Goal: Find contact information: Find contact information

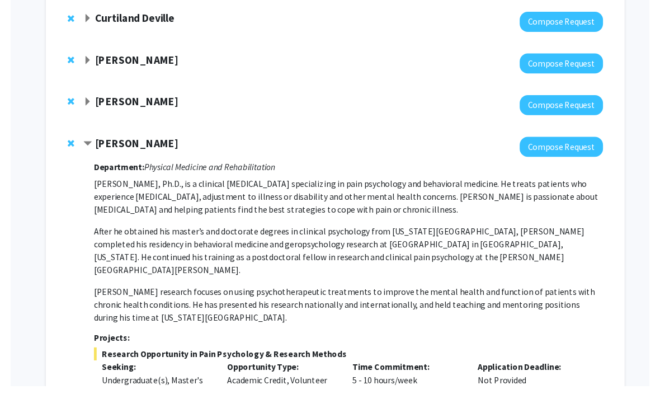
scroll to position [167, 9]
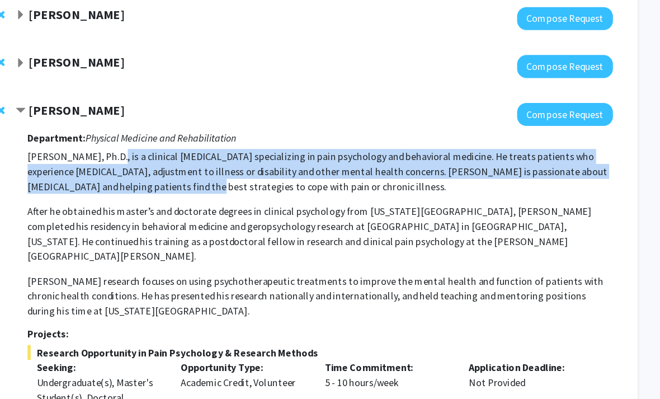
drag, startPoint x: 100, startPoint y: 135, endPoint x: 139, endPoint y: 167, distance: 50.4
click at [139, 167] on p "[PERSON_NAME], Ph.D., is a clinical [MEDICAL_DATA] specializing in pain psychol…" at bounding box center [340, 159] width 526 height 40
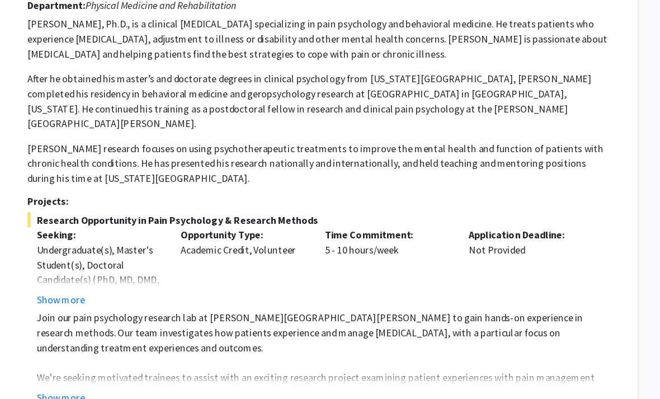
scroll to position [291, 9]
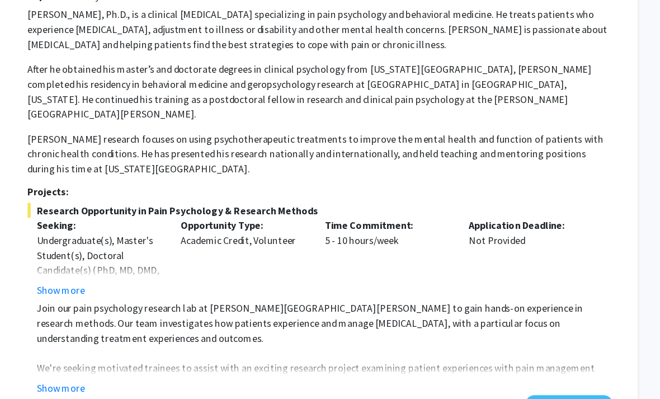
click at [86, 350] on button "Show more" at bounding box center [107, 356] width 43 height 13
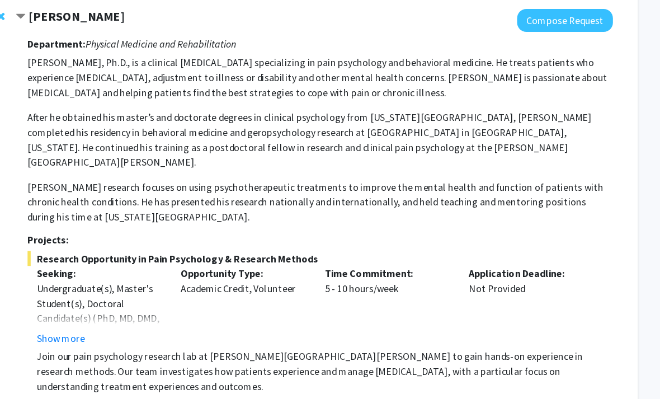
scroll to position [249, 9]
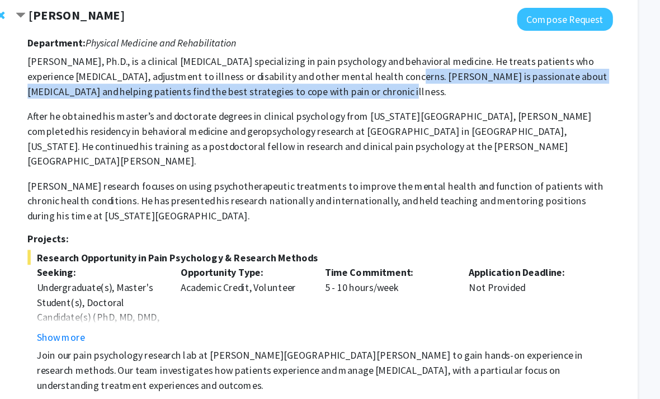
drag, startPoint x: 304, startPoint y: 82, endPoint x: 331, endPoint y: 63, distance: 33.4
click at [331, 63] on p "[PERSON_NAME], Ph.D., is a clinical [MEDICAL_DATA] specializing in pain psychol…" at bounding box center [340, 76] width 526 height 40
drag, startPoint x: 331, startPoint y: 64, endPoint x: 334, endPoint y: 78, distance: 14.3
click at [334, 78] on p "[PERSON_NAME], Ph.D., is a clinical [MEDICAL_DATA] specializing in pain psychol…" at bounding box center [340, 76] width 526 height 40
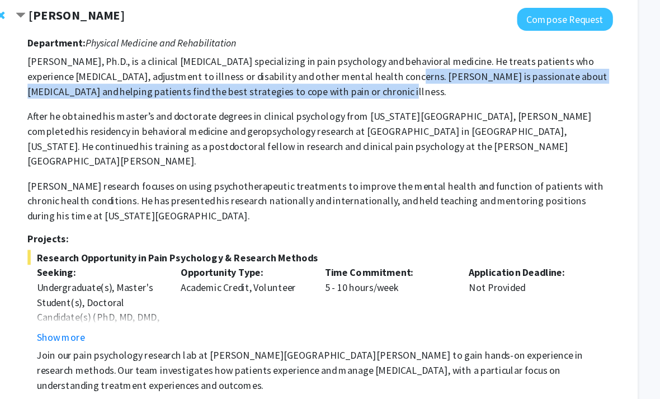
click at [304, 83] on p "[PERSON_NAME], Ph.D., is a clinical [MEDICAL_DATA] specializing in pain psychol…" at bounding box center [340, 76] width 526 height 40
drag, startPoint x: 304, startPoint y: 83, endPoint x: 290, endPoint y: 64, distance: 23.2
click at [290, 64] on p "[PERSON_NAME], Ph.D., is a clinical [MEDICAL_DATA] specializing in pain psychol…" at bounding box center [340, 76] width 526 height 40
drag, startPoint x: 291, startPoint y: 64, endPoint x: 308, endPoint y: 74, distance: 20.3
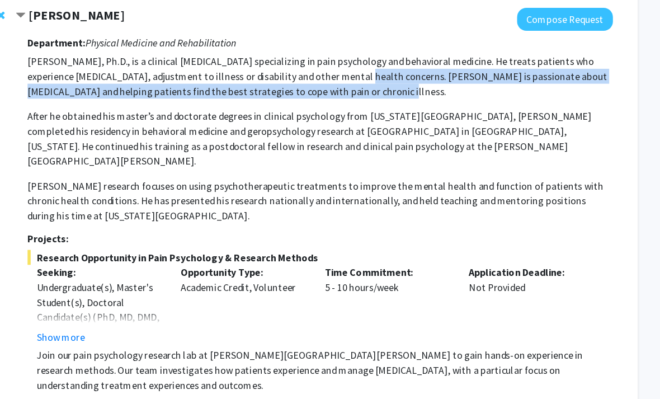
click at [308, 74] on p "[PERSON_NAME], Ph.D., is a clinical [MEDICAL_DATA] specializing in pain psychol…" at bounding box center [340, 76] width 526 height 40
drag, startPoint x: 305, startPoint y: 77, endPoint x: 328, endPoint y: 62, distance: 27.5
click at [328, 62] on p "[PERSON_NAME], Ph.D., is a clinical [MEDICAL_DATA] specializing in pain psychol…" at bounding box center [340, 76] width 526 height 40
click at [327, 63] on p "[PERSON_NAME], Ph.D., is a clinical [MEDICAL_DATA] specializing in pain psychol…" at bounding box center [340, 76] width 526 height 40
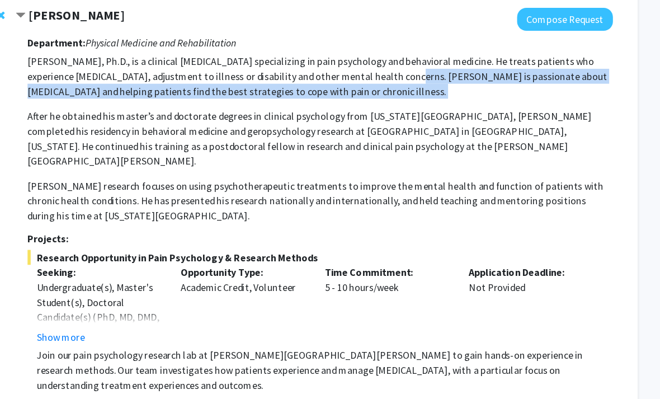
drag, startPoint x: 329, startPoint y: 63, endPoint x: 346, endPoint y: 89, distance: 31.4
click at [346, 89] on p "[PERSON_NAME], Ph.D., is a clinical [MEDICAL_DATA] specializing in pain psychol…" at bounding box center [340, 132] width 526 height 152
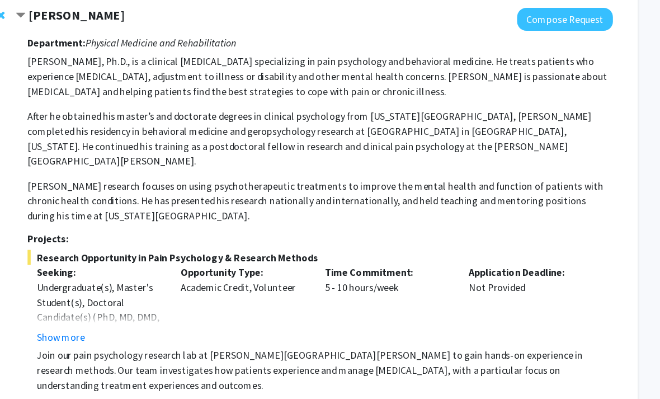
click at [346, 89] on p "[PERSON_NAME], Ph.D., is a clinical [MEDICAL_DATA] specializing in pain psychol…" at bounding box center [340, 132] width 526 height 152
drag, startPoint x: 337, startPoint y: 86, endPoint x: 321, endPoint y: 74, distance: 20.0
click at [321, 74] on p "[PERSON_NAME], Ph.D., is a clinical [MEDICAL_DATA] specializing in pain psychol…" at bounding box center [340, 76] width 526 height 40
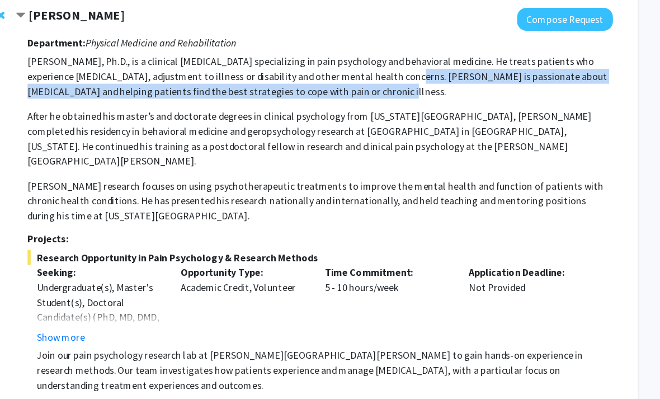
drag, startPoint x: 313, startPoint y: 78, endPoint x: 329, endPoint y: 63, distance: 22.2
click at [329, 63] on p "[PERSON_NAME], Ph.D., is a clinical [MEDICAL_DATA] specializing in pain psychol…" at bounding box center [340, 76] width 526 height 40
click at [336, 72] on p "[PERSON_NAME], Ph.D., is a clinical [MEDICAL_DATA] specializing in pain psychol…" at bounding box center [340, 76] width 526 height 40
drag, startPoint x: 329, startPoint y: 67, endPoint x: 346, endPoint y: 82, distance: 22.6
click at [346, 82] on p "[PERSON_NAME], Ph.D., is a clinical [MEDICAL_DATA] specializing in pain psychol…" at bounding box center [340, 76] width 526 height 40
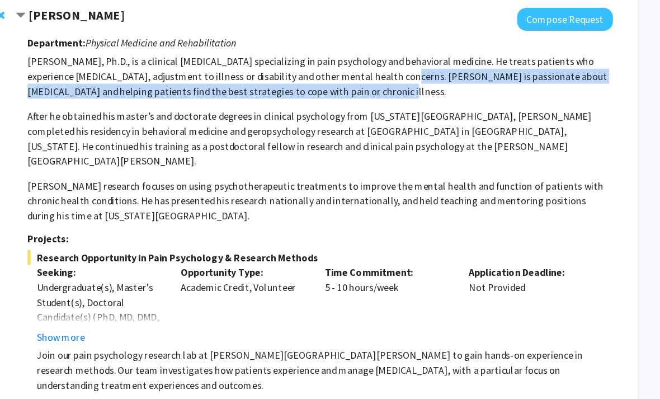
click at [346, 82] on p "[PERSON_NAME], Ph.D., is a clinical [MEDICAL_DATA] specializing in pain psychol…" at bounding box center [340, 76] width 526 height 40
drag, startPoint x: 333, startPoint y: 82, endPoint x: 331, endPoint y: 68, distance: 13.6
click at [331, 68] on p "[PERSON_NAME], Ph.D., is a clinical [MEDICAL_DATA] specializing in pain psychol…" at bounding box center [340, 76] width 526 height 40
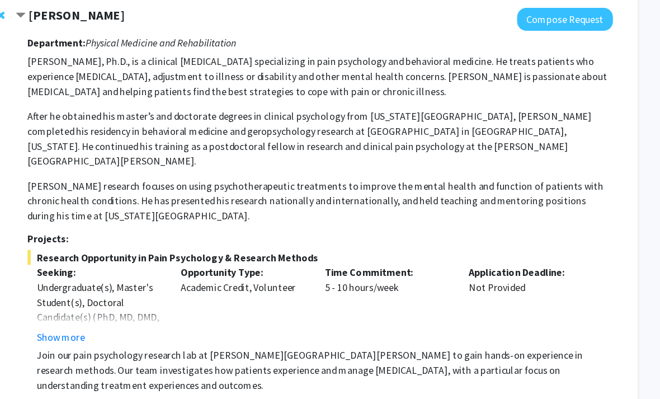
click at [308, 62] on p "[PERSON_NAME], Ph.D., is a clinical [MEDICAL_DATA] specializing in pain psychol…" at bounding box center [340, 76] width 526 height 40
drag, startPoint x: 308, startPoint y: 62, endPoint x: 314, endPoint y: 68, distance: 9.1
click at [314, 68] on p "[PERSON_NAME], Ph.D., is a clinical [MEDICAL_DATA] specializing in pain psychol…" at bounding box center [340, 76] width 526 height 40
click at [326, 68] on p "[PERSON_NAME], Ph.D., is a clinical [MEDICAL_DATA] specializing in pain psychol…" at bounding box center [340, 76] width 526 height 40
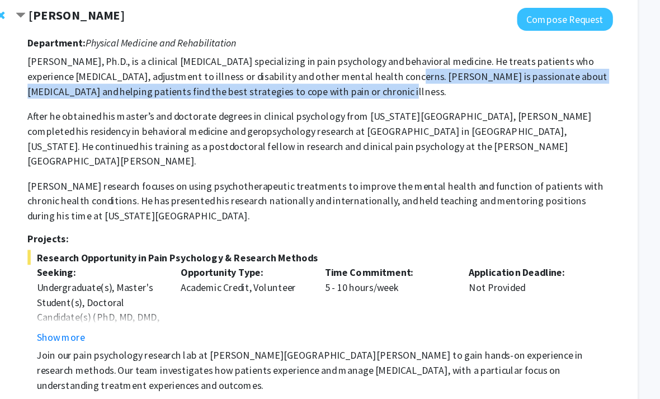
drag, startPoint x: 329, startPoint y: 63, endPoint x: 337, endPoint y: 78, distance: 16.8
click at [337, 78] on p "[PERSON_NAME], Ph.D., is a clinical [MEDICAL_DATA] specializing in pain psychol…" at bounding box center [340, 76] width 526 height 40
drag, startPoint x: 331, startPoint y: 65, endPoint x: 333, endPoint y: 75, distance: 9.9
click at [333, 75] on p "[PERSON_NAME], Ph.D., is a clinical [MEDICAL_DATA] specializing in pain psychol…" at bounding box center [340, 76] width 526 height 40
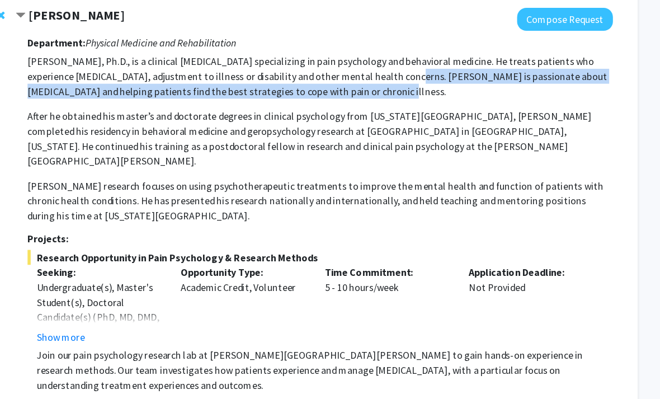
click at [332, 82] on p "[PERSON_NAME], Ph.D., is a clinical [MEDICAL_DATA] specializing in pain psychol…" at bounding box center [340, 76] width 526 height 40
drag, startPoint x: 324, startPoint y: 65, endPoint x: 326, endPoint y: 73, distance: 7.4
click at [326, 73] on p "[PERSON_NAME], Ph.D., is a clinical [MEDICAL_DATA] specializing in pain psychol…" at bounding box center [340, 76] width 526 height 40
drag, startPoint x: 331, startPoint y: 63, endPoint x: 332, endPoint y: 76, distance: 12.4
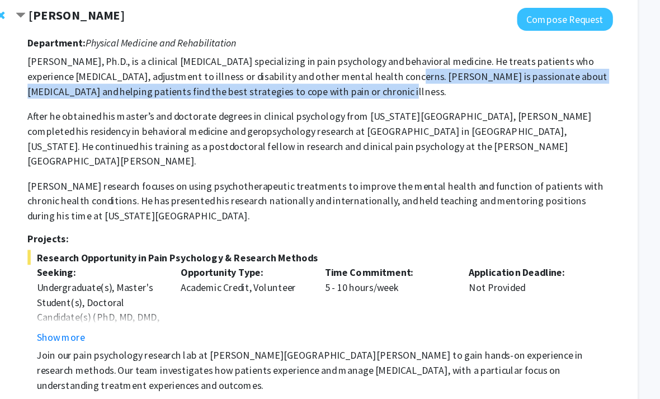
click at [332, 76] on p "[PERSON_NAME], Ph.D., is a clinical [MEDICAL_DATA] specializing in pain psychol…" at bounding box center [340, 76] width 526 height 40
drag, startPoint x: 333, startPoint y: 65, endPoint x: 335, endPoint y: 76, distance: 10.9
click at [335, 76] on p "[PERSON_NAME], Ph.D., is a clinical [MEDICAL_DATA] specializing in pain psychol…" at bounding box center [340, 76] width 526 height 40
click at [335, 74] on p "[PERSON_NAME], Ph.D., is a clinical [MEDICAL_DATA] specializing in pain psychol…" at bounding box center [340, 76] width 526 height 40
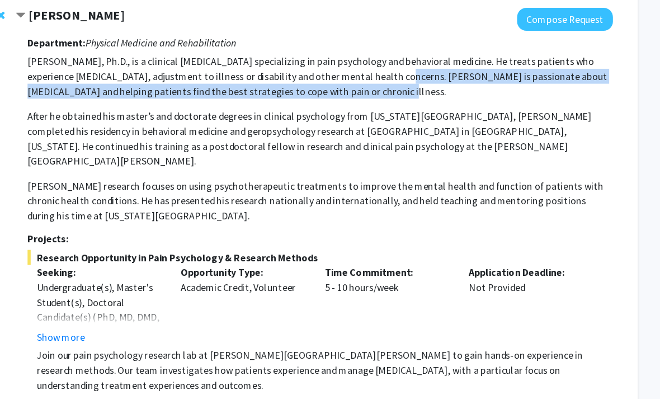
drag, startPoint x: 319, startPoint y: 74, endPoint x: 327, endPoint y: 66, distance: 11.1
click at [327, 66] on p "[PERSON_NAME], Ph.D., is a clinical [MEDICAL_DATA] specializing in pain psychol…" at bounding box center [340, 76] width 526 height 40
click at [328, 67] on p "[PERSON_NAME], Ph.D., is a clinical [MEDICAL_DATA] specializing in pain psychol…" at bounding box center [340, 76] width 526 height 40
drag, startPoint x: 329, startPoint y: 67, endPoint x: 334, endPoint y: 77, distance: 11.5
click at [334, 77] on p "[PERSON_NAME], Ph.D., is a clinical [MEDICAL_DATA] specializing in pain psychol…" at bounding box center [340, 76] width 526 height 40
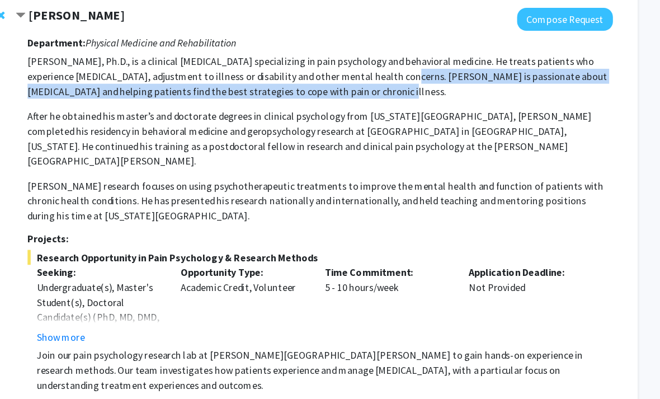
click at [334, 77] on p "[PERSON_NAME], Ph.D., is a clinical [MEDICAL_DATA] specializing in pain psychol…" at bounding box center [340, 76] width 526 height 40
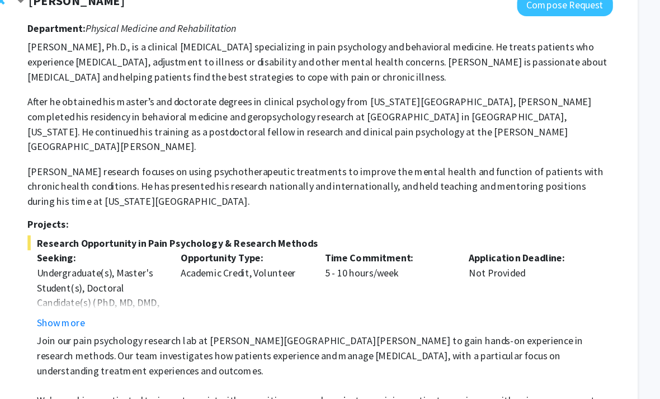
scroll to position [262, 9]
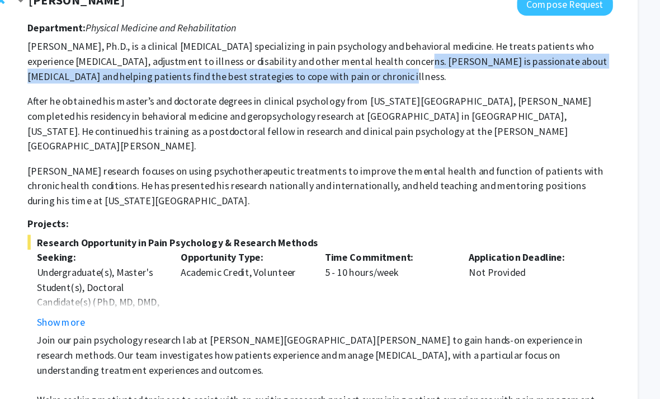
drag, startPoint x: 334, startPoint y: 69, endPoint x: 334, endPoint y: 55, distance: 14.0
click at [334, 55] on p "[PERSON_NAME], Ph.D., is a clinical [MEDICAL_DATA] specializing in pain psychol…" at bounding box center [340, 63] width 526 height 40
click at [332, 52] on p "[PERSON_NAME], Ph.D., is a clinical [MEDICAL_DATA] specializing in pain psychol…" at bounding box center [340, 63] width 526 height 40
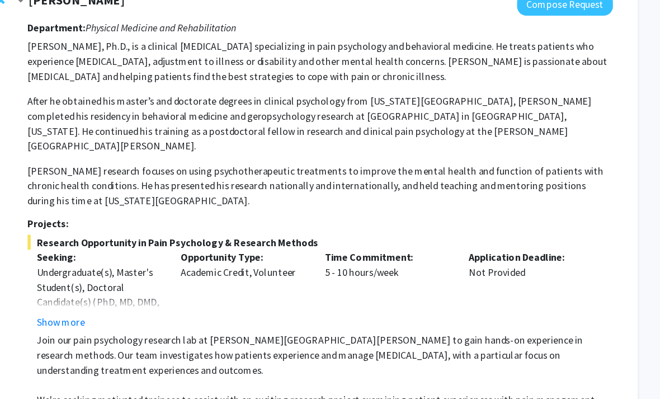
click at [332, 52] on p "[PERSON_NAME], Ph.D., is a clinical [MEDICAL_DATA] specializing in pain psychol…" at bounding box center [340, 63] width 526 height 40
drag, startPoint x: 329, startPoint y: 46, endPoint x: 337, endPoint y: 53, distance: 10.3
click at [337, 53] on p "[PERSON_NAME], Ph.D., is a clinical [MEDICAL_DATA] specializing in pain psychol…" at bounding box center [340, 63] width 526 height 40
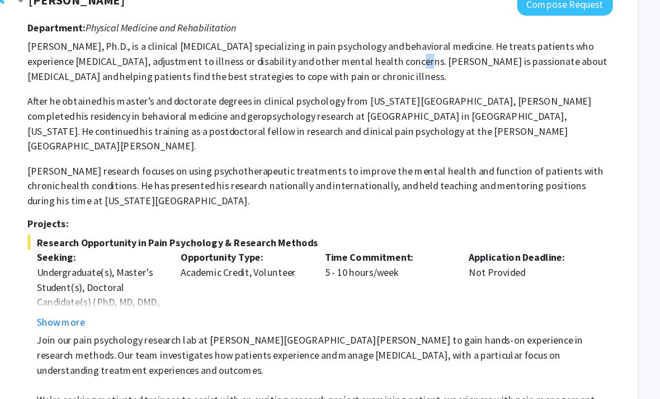
click at [337, 53] on p "[PERSON_NAME], Ph.D., is a clinical [MEDICAL_DATA] specializing in pain psychol…" at bounding box center [340, 63] width 526 height 40
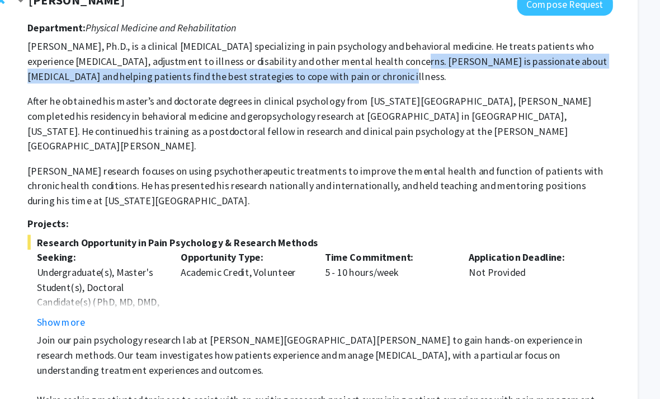
drag, startPoint x: 334, startPoint y: 52, endPoint x: 350, endPoint y: 63, distance: 18.9
click at [350, 63] on p "[PERSON_NAME], Ph.D., is a clinical [MEDICAL_DATA] specializing in pain psychol…" at bounding box center [340, 63] width 526 height 40
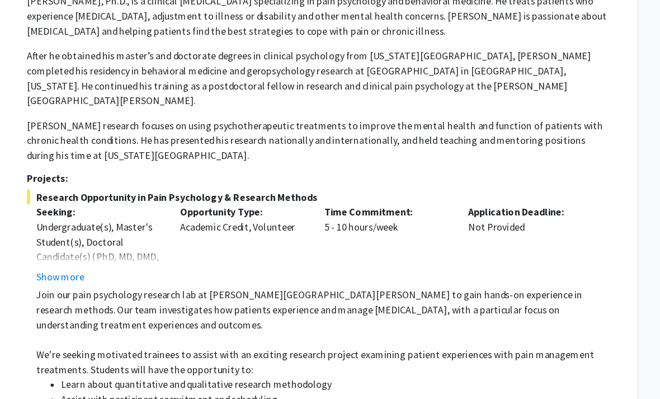
scroll to position [304, 9]
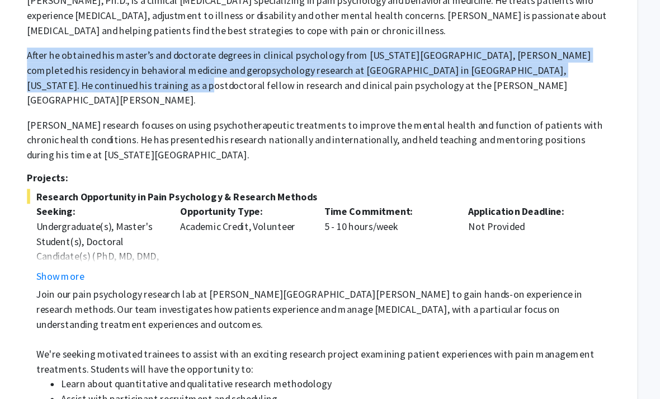
drag, startPoint x: 19, startPoint y: 46, endPoint x: 89, endPoint y: 73, distance: 74.7
click at [89, 73] on div "[PERSON_NAME] Compose Request Department: Physical Medicine and Rehabilitation …" at bounding box center [335, 259] width 537 height 599
click at [89, 73] on p "After he obtained his master’s and doctorate degrees in clinical psychology fro…" at bounding box center [340, 78] width 526 height 54
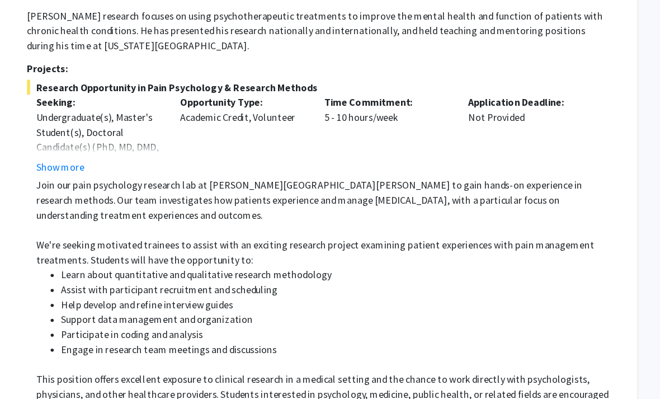
scroll to position [403, 9]
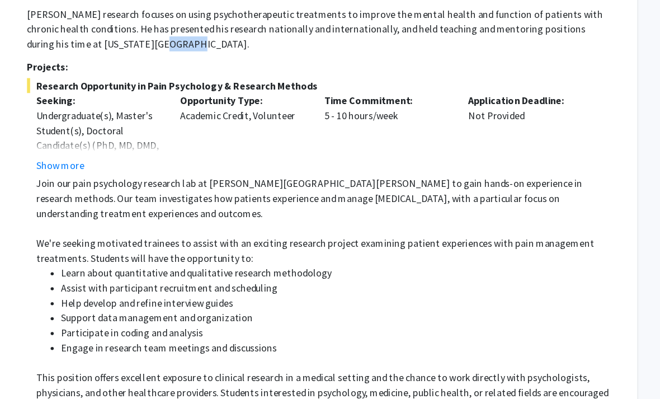
drag, startPoint x: 117, startPoint y: 25, endPoint x: 87, endPoint y: 17, distance: 30.7
click at [87, 17] on p "[PERSON_NAME] research focuses on using psychotherapeutic treatments to improve…" at bounding box center [340, 34] width 526 height 40
click at [92, 16] on p "[PERSON_NAME] research focuses on using psychotherapeutic treatments to improve…" at bounding box center [340, 34] width 526 height 40
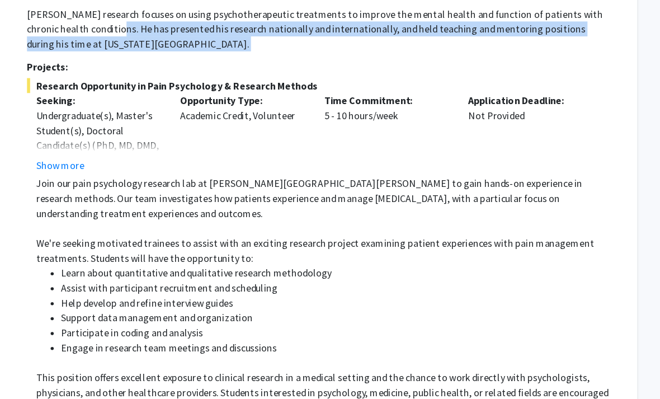
drag, startPoint x: 90, startPoint y: 10, endPoint x: 112, endPoint y: 30, distance: 29.7
click at [112, 30] on p "[PERSON_NAME] research focuses on using psychotherapeutic treatments to improve…" at bounding box center [340, 34] width 526 height 40
drag, startPoint x: 111, startPoint y: 27, endPoint x: 93, endPoint y: 15, distance: 22.5
click at [93, 15] on p "[PERSON_NAME] research focuses on using psychotherapeutic treatments to improve…" at bounding box center [340, 34] width 526 height 40
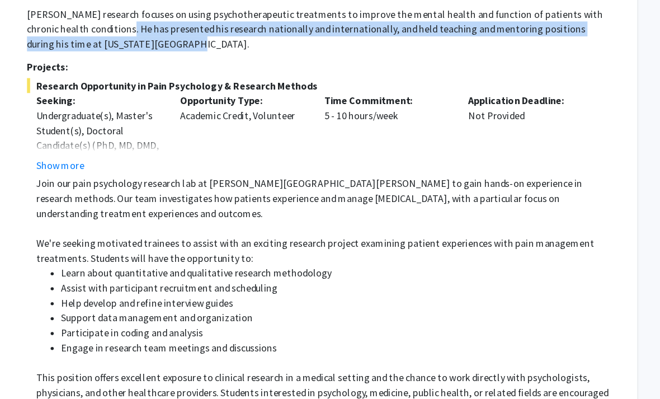
click at [110, 20] on p "[PERSON_NAME] research focuses on using psychotherapeutic treatments to improve…" at bounding box center [340, 34] width 526 height 40
drag, startPoint x: 114, startPoint y: 25, endPoint x: 95, endPoint y: 15, distance: 21.8
click at [95, 15] on p "[PERSON_NAME] research focuses on using psychotherapeutic treatments to improve…" at bounding box center [340, 34] width 526 height 40
click at [109, 28] on p "[PERSON_NAME] research focuses on using psychotherapeutic treatments to improve…" at bounding box center [340, 34] width 526 height 40
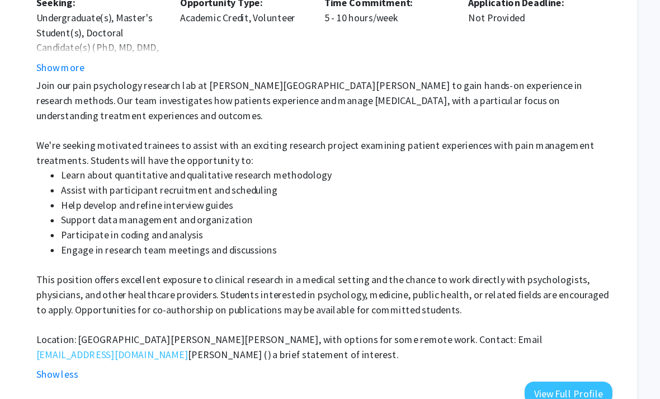
scroll to position [492, 9]
drag, startPoint x: 314, startPoint y: 61, endPoint x: 302, endPoint y: 59, distance: 12.0
click at [302, 78] on p "Join our pain psychology research lab at [PERSON_NAME][GEOGRAPHIC_DATA][PERSON_…" at bounding box center [345, 98] width 518 height 40
drag, startPoint x: 304, startPoint y: 57, endPoint x: 321, endPoint y: 59, distance: 17.5
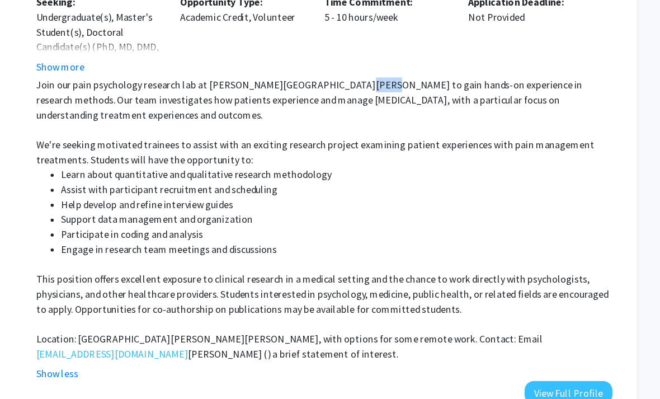
click at [321, 78] on p "Join our pain psychology research lab at [PERSON_NAME][GEOGRAPHIC_DATA][PERSON_…" at bounding box center [345, 98] width 518 height 40
drag, startPoint x: 288, startPoint y: 63, endPoint x: 297, endPoint y: 64, distance: 9.0
click at [297, 78] on p "Join our pain psychology research lab at [PERSON_NAME][GEOGRAPHIC_DATA][PERSON_…" at bounding box center [345, 98] width 518 height 40
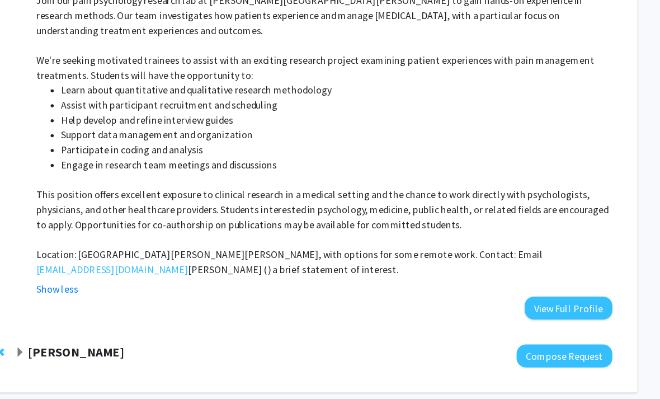
scroll to position [573, 9]
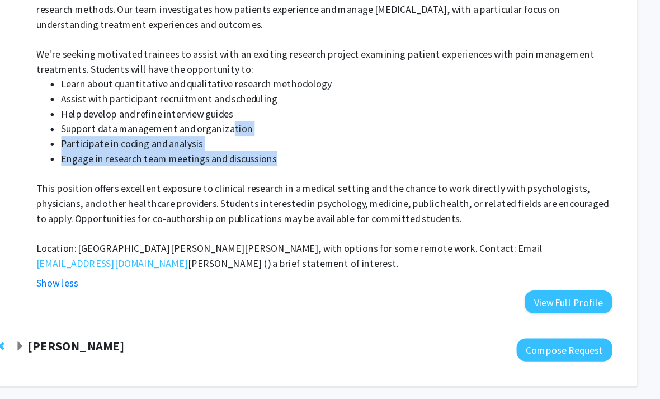
drag, startPoint x: 242, startPoint y: 131, endPoint x: 203, endPoint y: 98, distance: 50.8
click at [203, 98] on ul "Learn about quantitative and qualitative research methodology Assist with parti…" at bounding box center [345, 117] width 518 height 81
click at [203, 117] on li "Support data management and organization" at bounding box center [356, 123] width 496 height 13
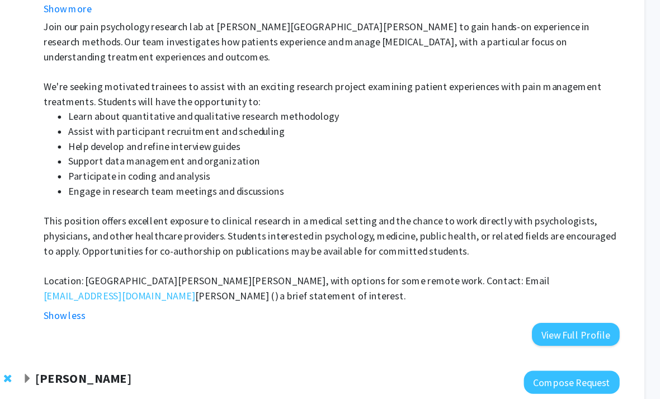
scroll to position [544, 9]
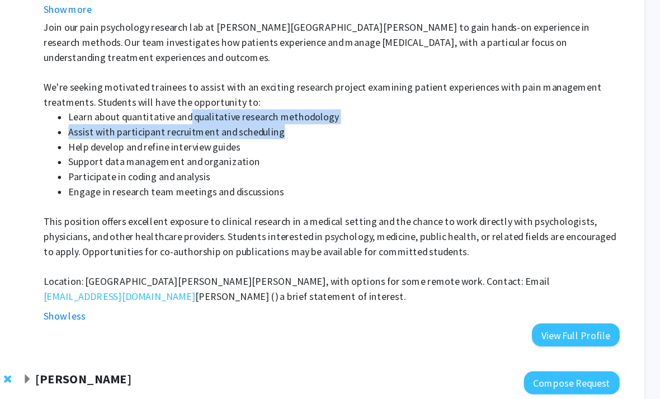
drag, startPoint x: 168, startPoint y: 89, endPoint x: 256, endPoint y: 101, distance: 89.2
click at [256, 106] on ul "Learn about quantitative and qualitative research methodology Assist with parti…" at bounding box center [345, 146] width 518 height 81
click at [256, 120] on li "Assist with participant recruitment and scheduling" at bounding box center [356, 126] width 496 height 13
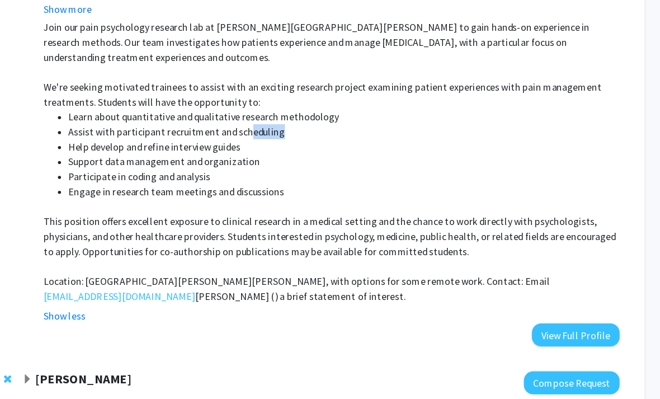
drag, startPoint x: 256, startPoint y: 101, endPoint x: 219, endPoint y: 98, distance: 37.6
click at [219, 120] on li "Assist with participant recruitment and scheduling" at bounding box center [356, 126] width 496 height 13
drag, startPoint x: 213, startPoint y: 106, endPoint x: 249, endPoint y: 102, distance: 36.0
click at [249, 120] on li "Assist with participant recruitment and scheduling" at bounding box center [356, 126] width 496 height 13
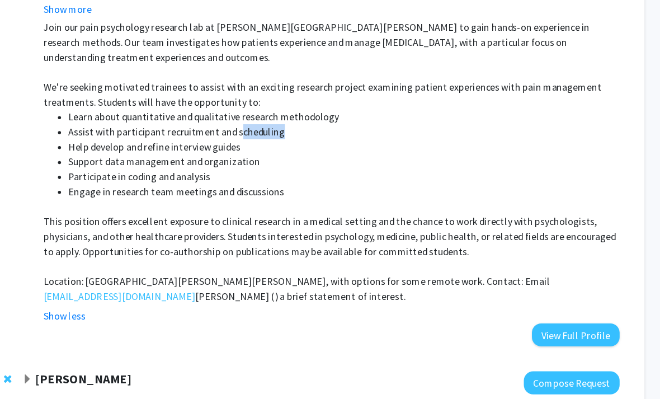
click at [249, 120] on li "Assist with participant recruitment and scheduling" at bounding box center [356, 126] width 496 height 13
click at [233, 106] on li "Learn about quantitative and qualitative research methodology" at bounding box center [356, 112] width 496 height 13
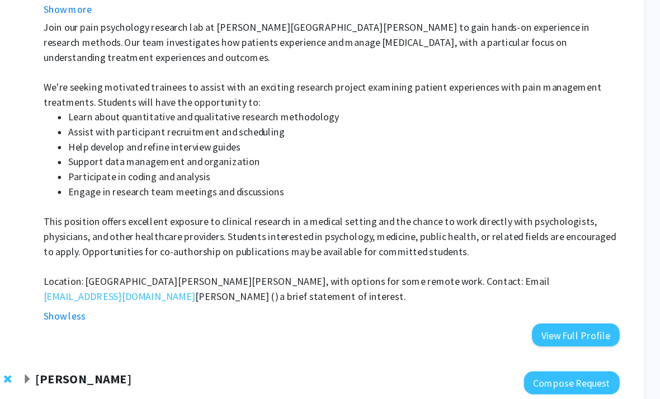
click at [233, 106] on li "Learn about quantitative and qualitative research methodology" at bounding box center [356, 112] width 496 height 13
click at [204, 120] on li "Assist with participant recruitment and scheduling" at bounding box center [356, 126] width 496 height 13
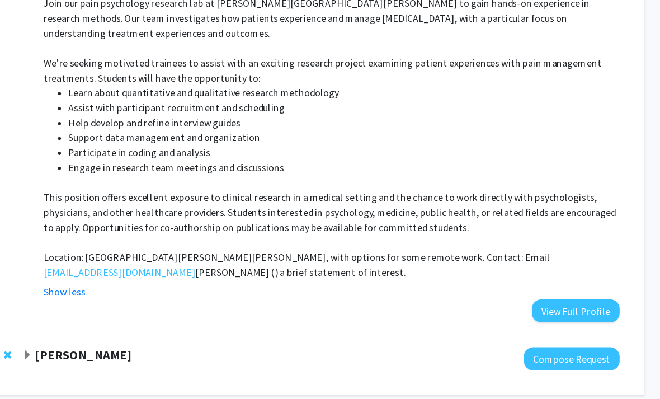
scroll to position [573, 9]
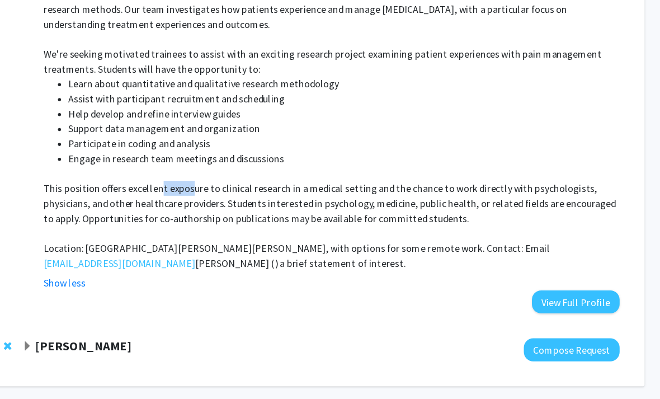
drag, startPoint x: 142, startPoint y: 150, endPoint x: 171, endPoint y: 152, distance: 29.7
click at [171, 171] on p "This position offers excellent exposure to clinical research in a medical setti…" at bounding box center [345, 191] width 518 height 40
click at [515, 77] on li "Learn about quantitative and qualitative research methodology" at bounding box center [356, 83] width 496 height 13
click at [513, 77] on li "Learn about quantitative and qualitative research methodology" at bounding box center [356, 83] width 496 height 13
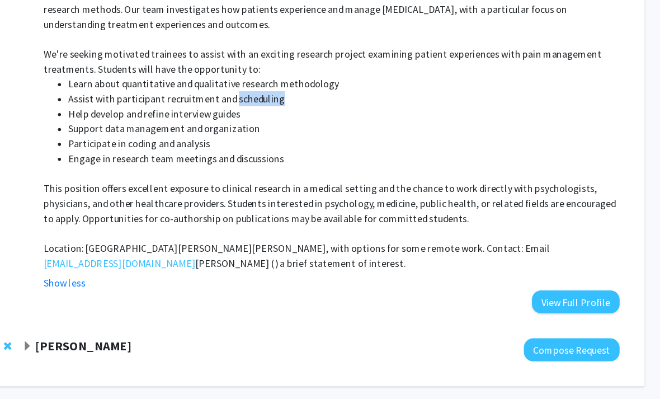
click at [535, 130] on li "Participate in coding and analysis" at bounding box center [356, 136] width 496 height 13
drag, startPoint x: 185, startPoint y: 157, endPoint x: 211, endPoint y: 155, distance: 26.3
click at [211, 171] on p "This position offers excellent exposure to clinical research in a medical setti…" at bounding box center [345, 191] width 518 height 40
drag, startPoint x: 223, startPoint y: 157, endPoint x: 182, endPoint y: 150, distance: 41.3
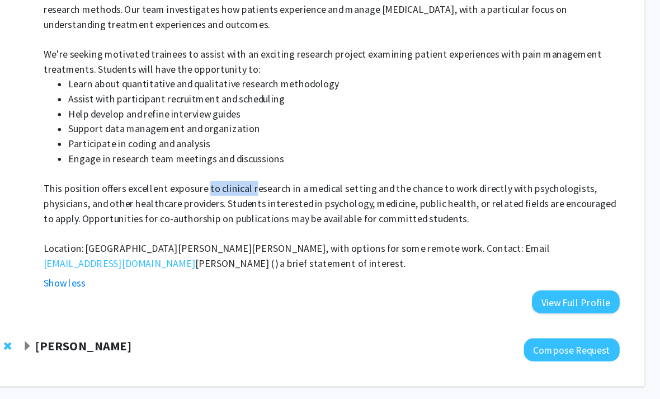
click at [182, 171] on p "This position offers excellent exposure to clinical research in a medical setti…" at bounding box center [345, 191] width 518 height 40
click at [183, 171] on p "This position offers excellent exposure to clinical research in a medical setti…" at bounding box center [345, 191] width 518 height 40
click at [187, 171] on p "This position offers excellent exposure to clinical research in a medical setti…" at bounding box center [345, 191] width 518 height 40
drag, startPoint x: 187, startPoint y: 154, endPoint x: -56, endPoint y: -582, distance: 774.7
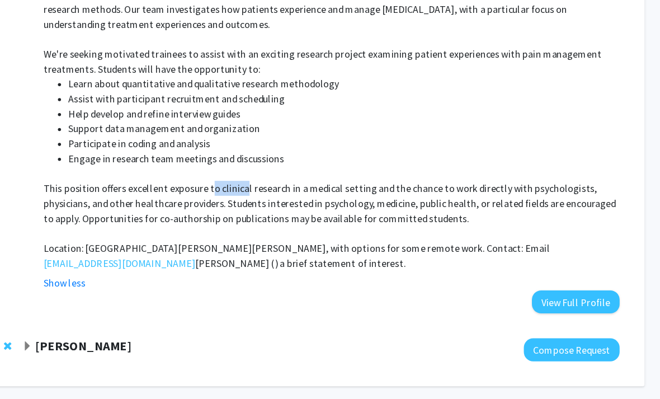
click at [215, 171] on p "This position offers excellent exposure to clinical research in a medical setti…" at bounding box center [345, 191] width 518 height 40
drag, startPoint x: 249, startPoint y: 153, endPoint x: 283, endPoint y: 157, distance: 33.9
click at [283, 171] on p "This position offers excellent exposure to clinical research in a medical setti…" at bounding box center [345, 191] width 518 height 40
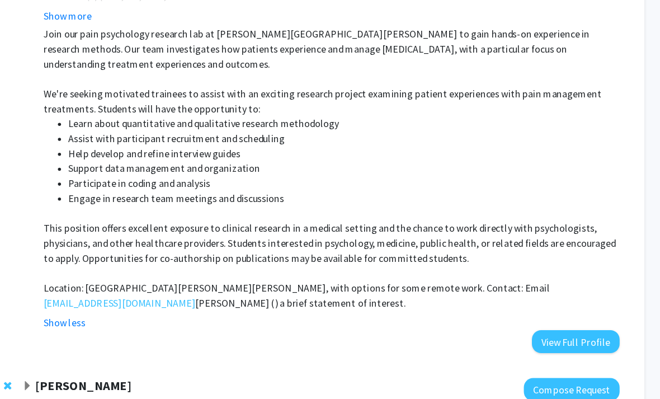
scroll to position [538, 9]
click at [86, 273] on link "[EMAIL_ADDRESS][DOMAIN_NAME]" at bounding box center [154, 279] width 136 height 13
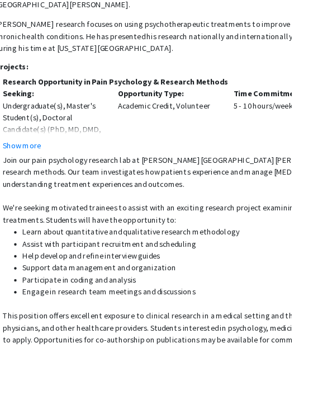
scroll to position [398, 91]
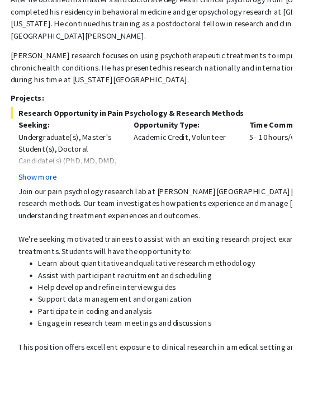
click at [36, 191] on button "Show more" at bounding box center [41, 197] width 43 height 13
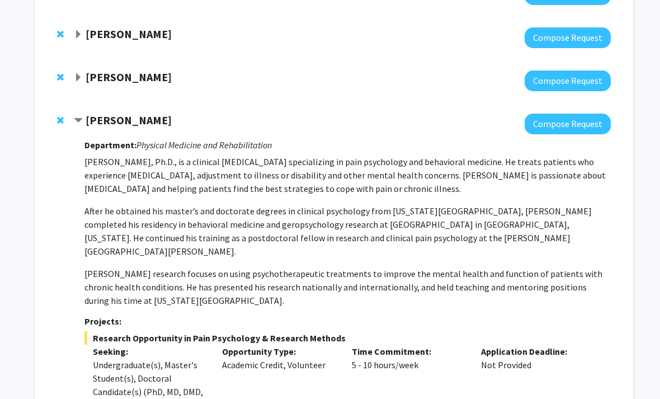
scroll to position [145, 1]
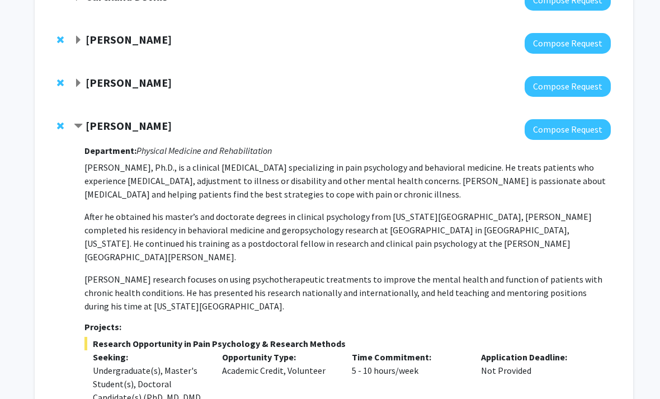
drag, startPoint x: 125, startPoint y: 128, endPoint x: 125, endPoint y: 264, distance: 136.5
click at [125, 128] on strong "[PERSON_NAME]" at bounding box center [129, 126] width 86 height 14
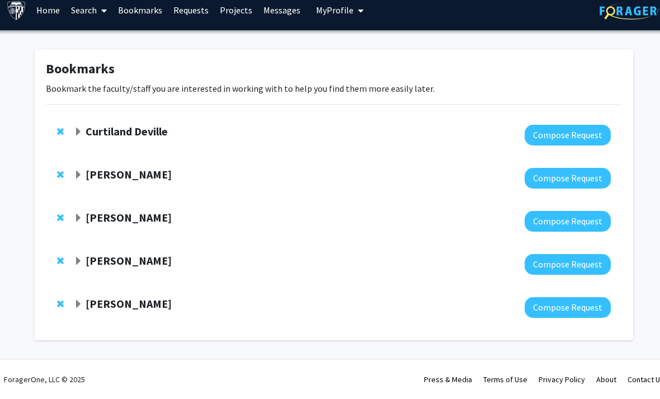
scroll to position [8, 2]
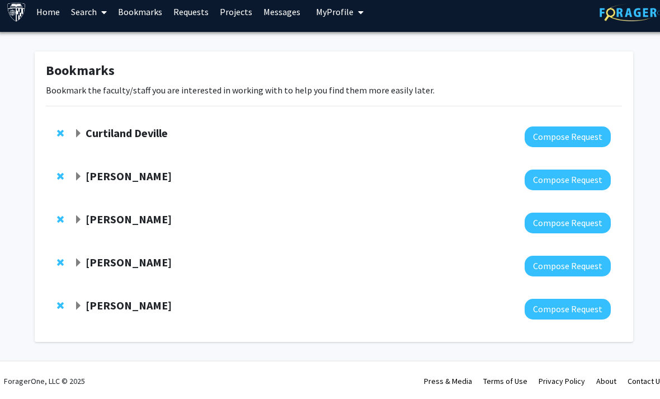
click at [144, 223] on strong "[PERSON_NAME]" at bounding box center [129, 219] width 86 height 14
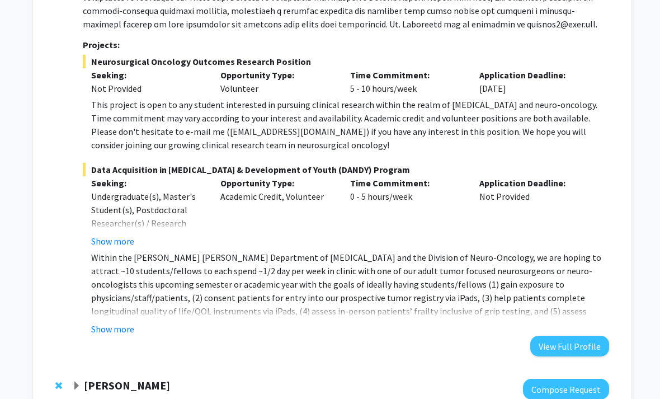
scroll to position [345, 3]
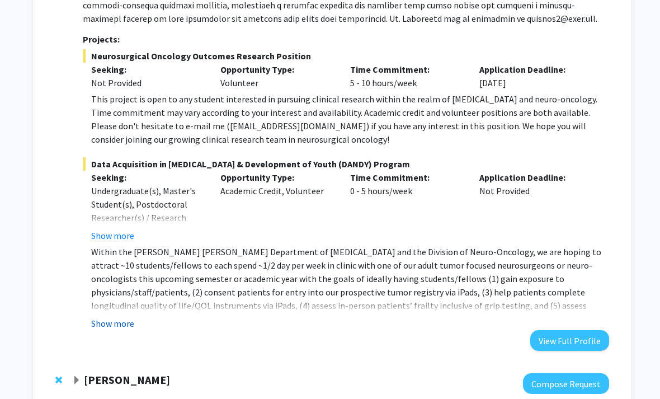
click at [119, 326] on button "Show more" at bounding box center [113, 323] width 43 height 13
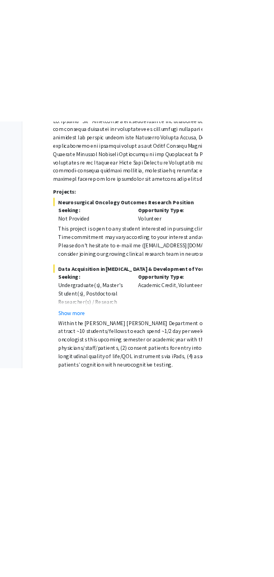
scroll to position [7, 0]
